Goal: Complete application form

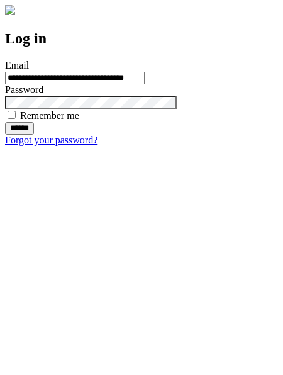
type input "**********"
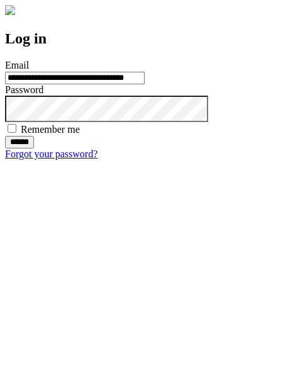
click at [34, 149] on input "******" at bounding box center [19, 142] width 29 height 13
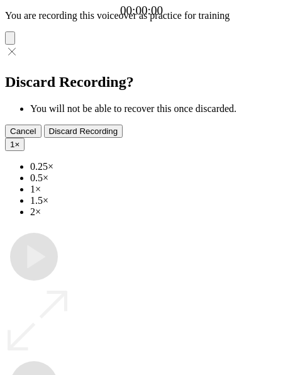
type input "**********"
